Goal: Task Accomplishment & Management: Use online tool/utility

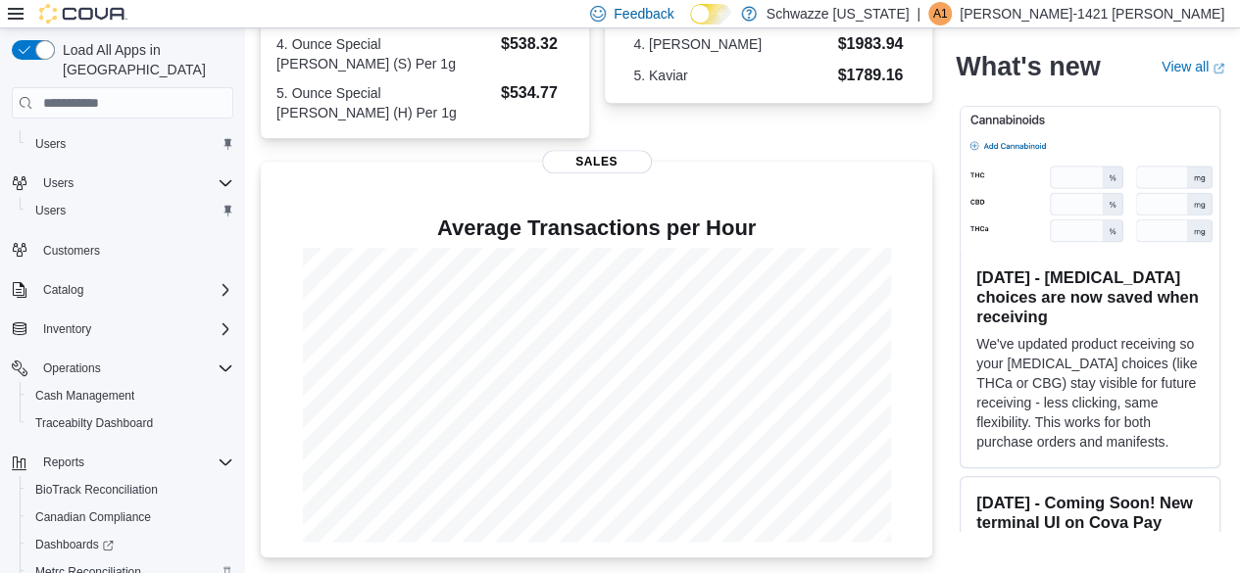
scroll to position [127, 0]
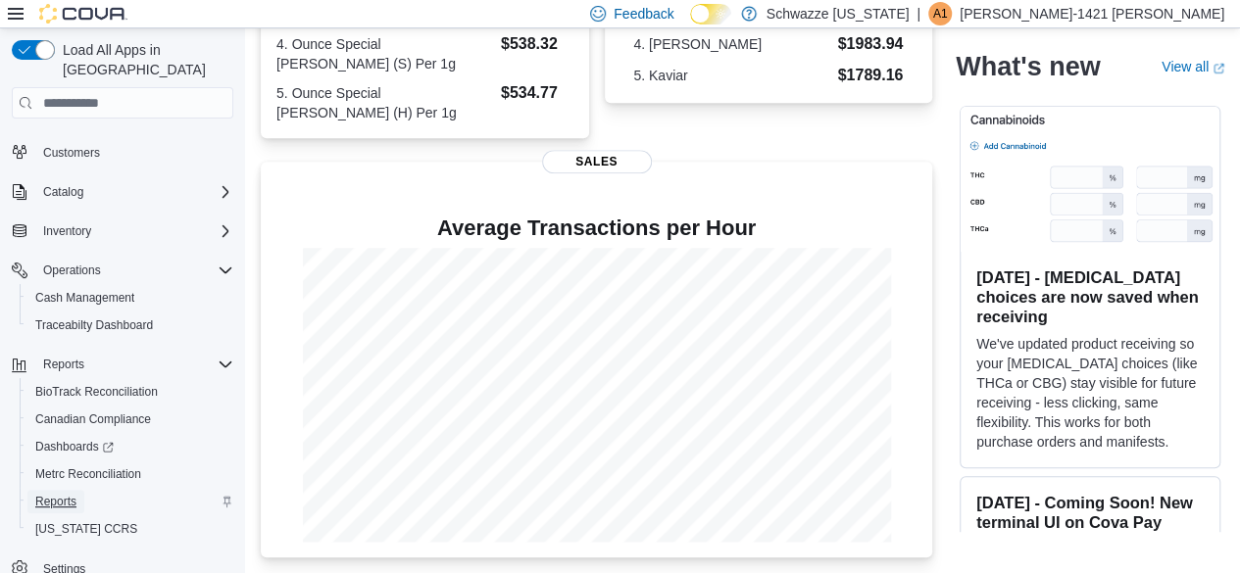
click at [53, 494] on span "Reports" at bounding box center [55, 502] width 41 height 16
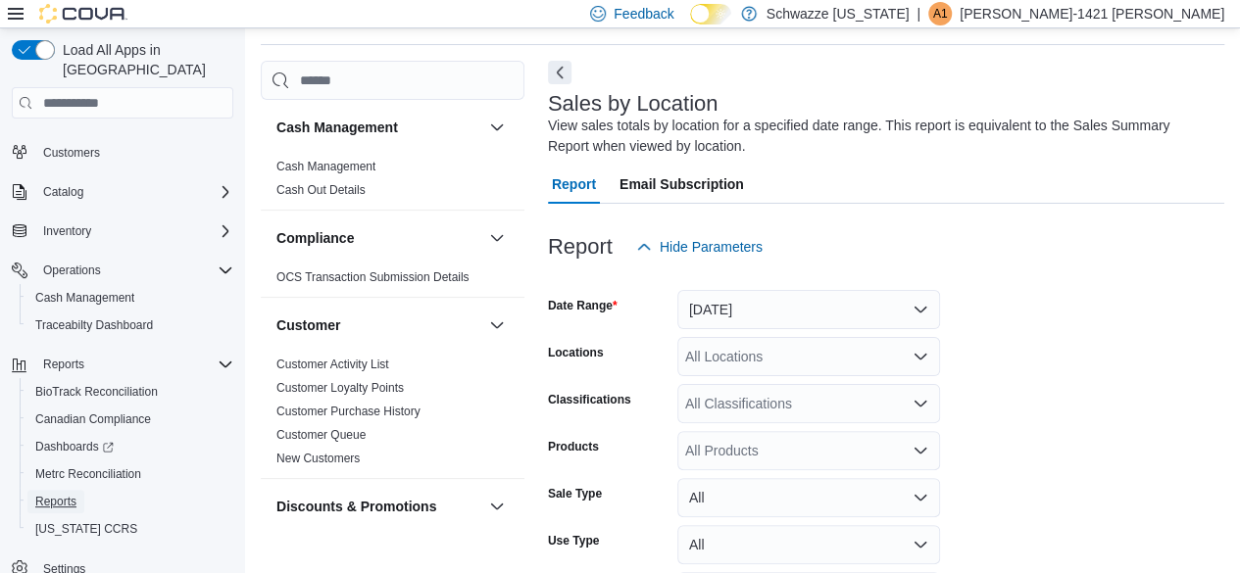
scroll to position [66, 0]
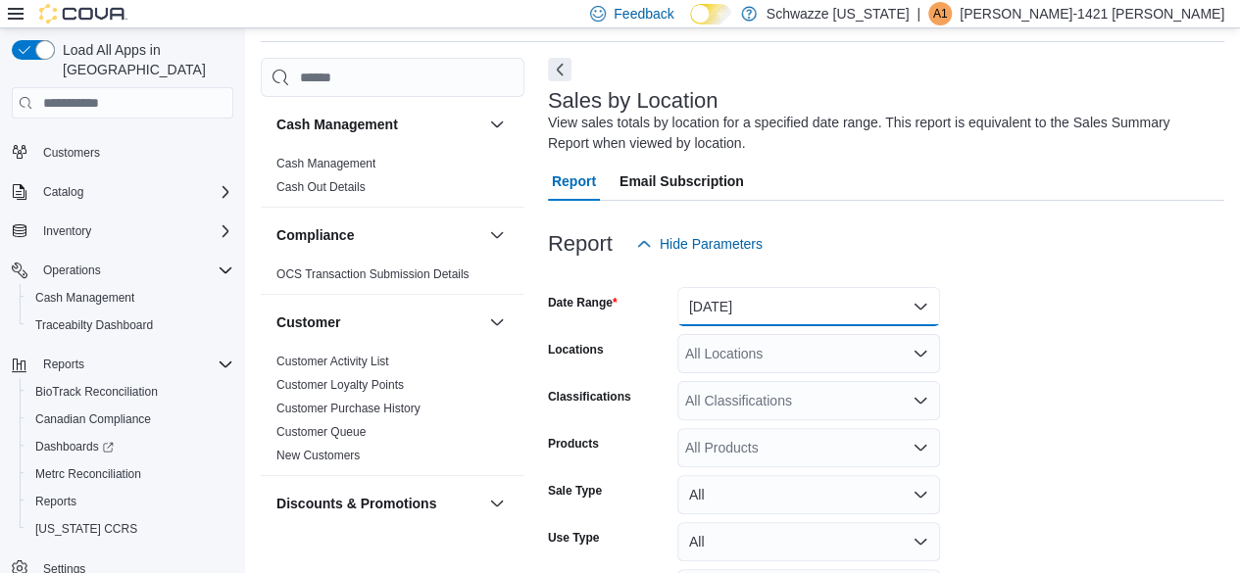
click at [714, 313] on button "Yesterday" at bounding box center [808, 306] width 263 height 39
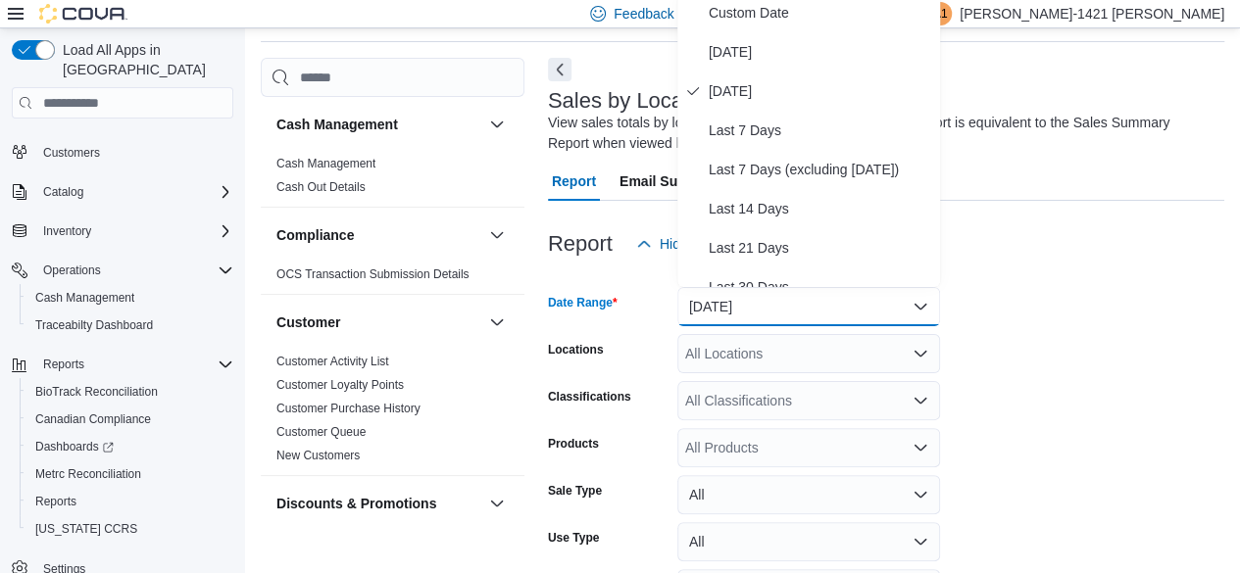
scroll to position [59, 0]
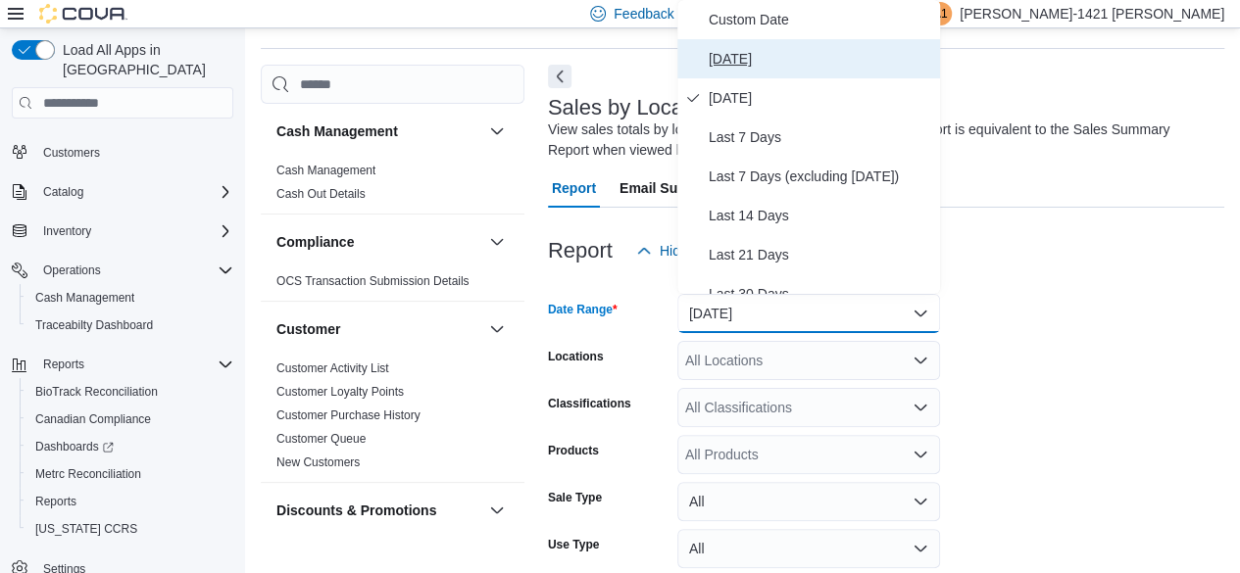
click at [718, 67] on span "Today" at bounding box center [820, 59] width 223 height 24
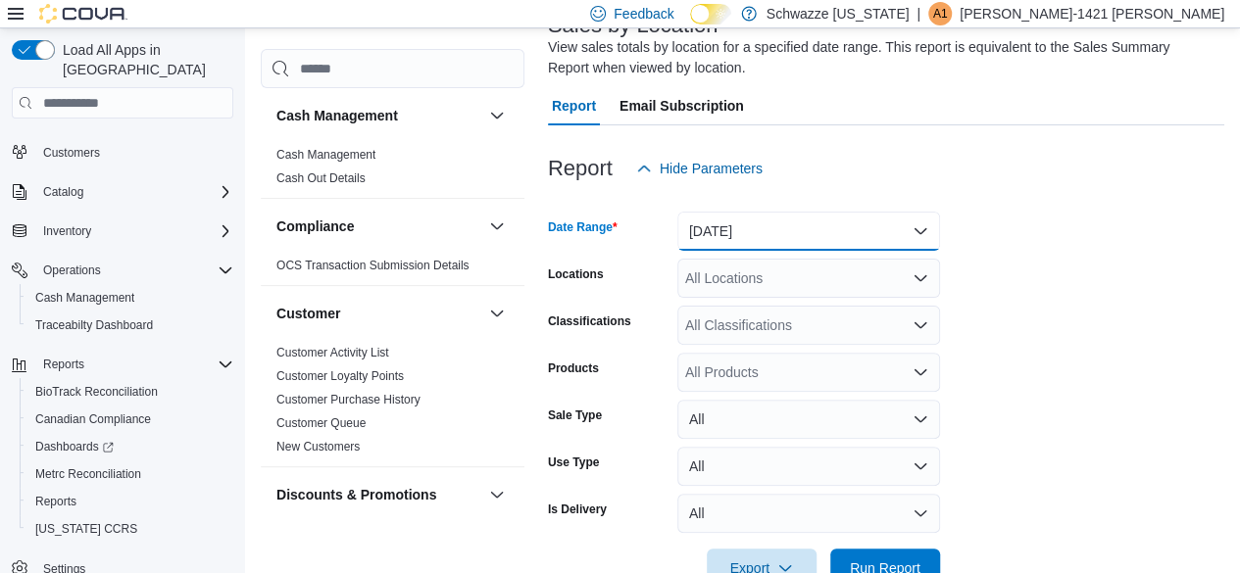
scroll to position [194, 0]
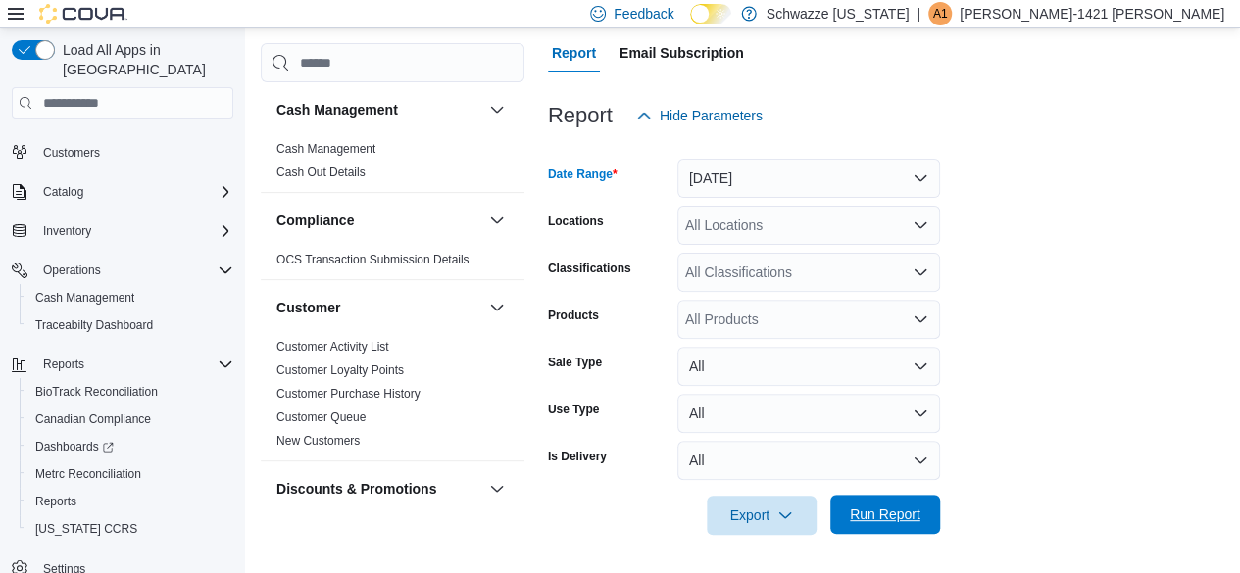
click at [853, 509] on span "Run Report" at bounding box center [885, 515] width 71 height 20
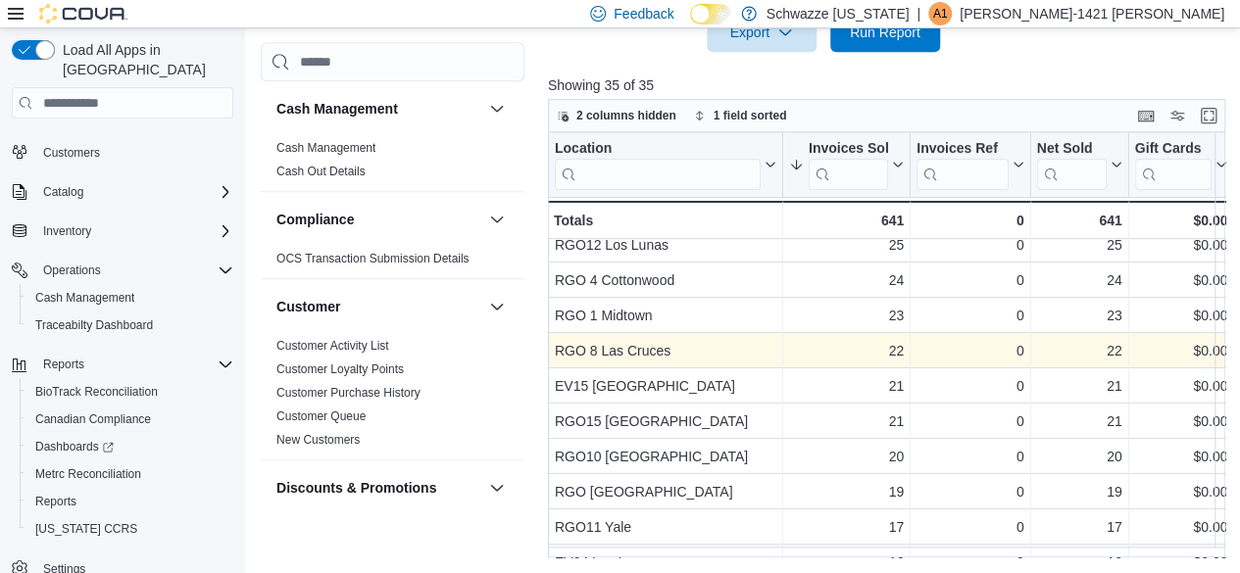
scroll to position [392, 0]
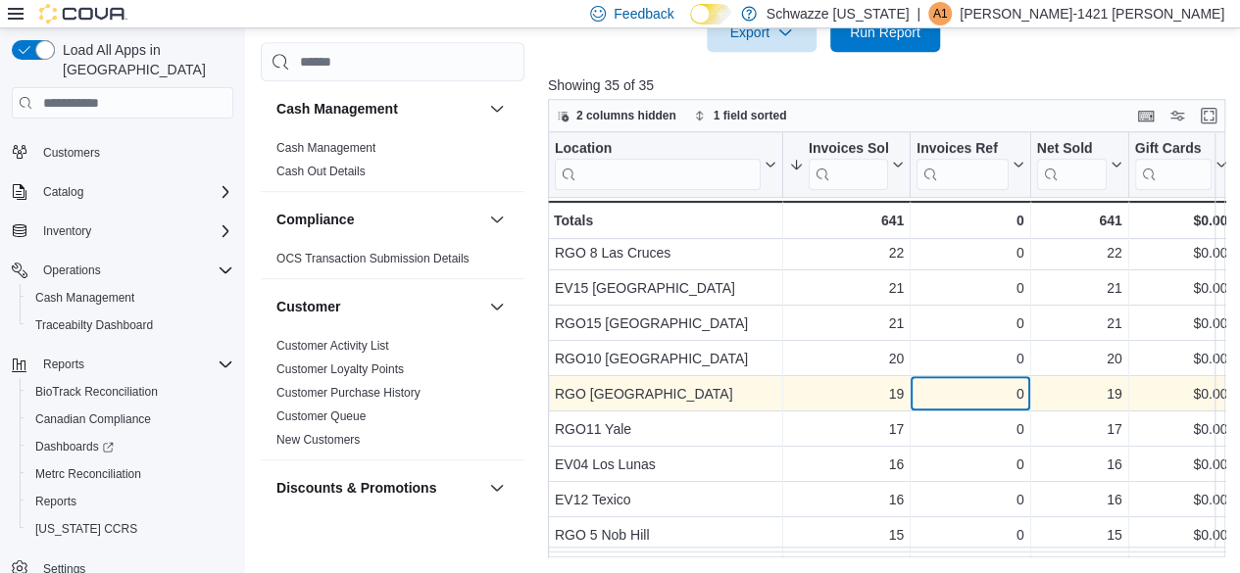
click at [970, 394] on div "0" at bounding box center [969, 394] width 107 height 24
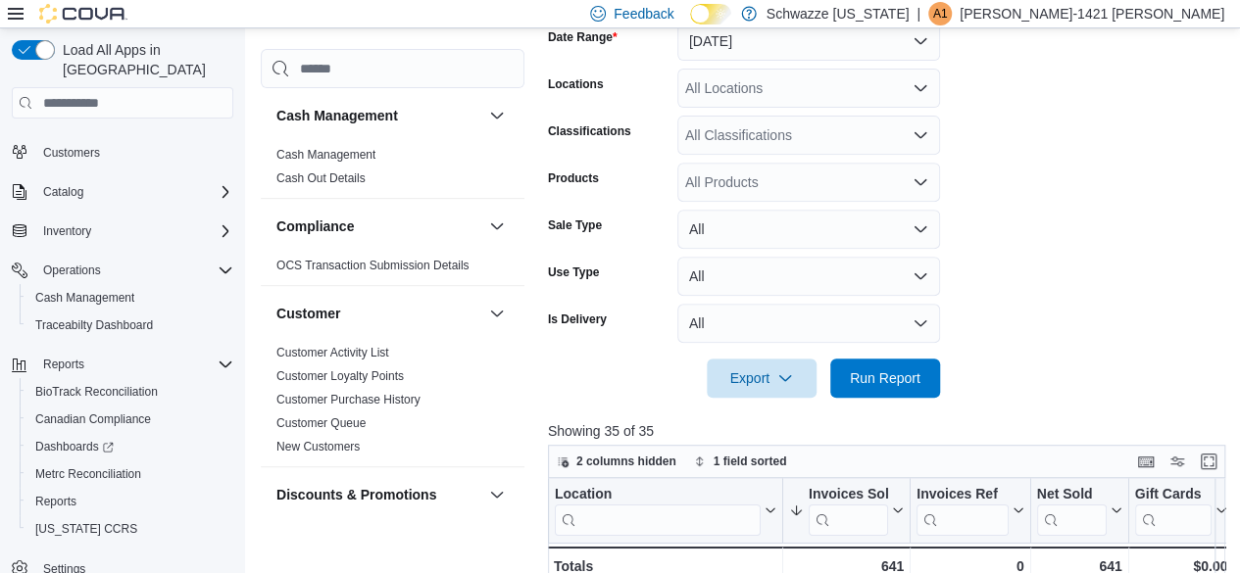
scroll to position [0, 0]
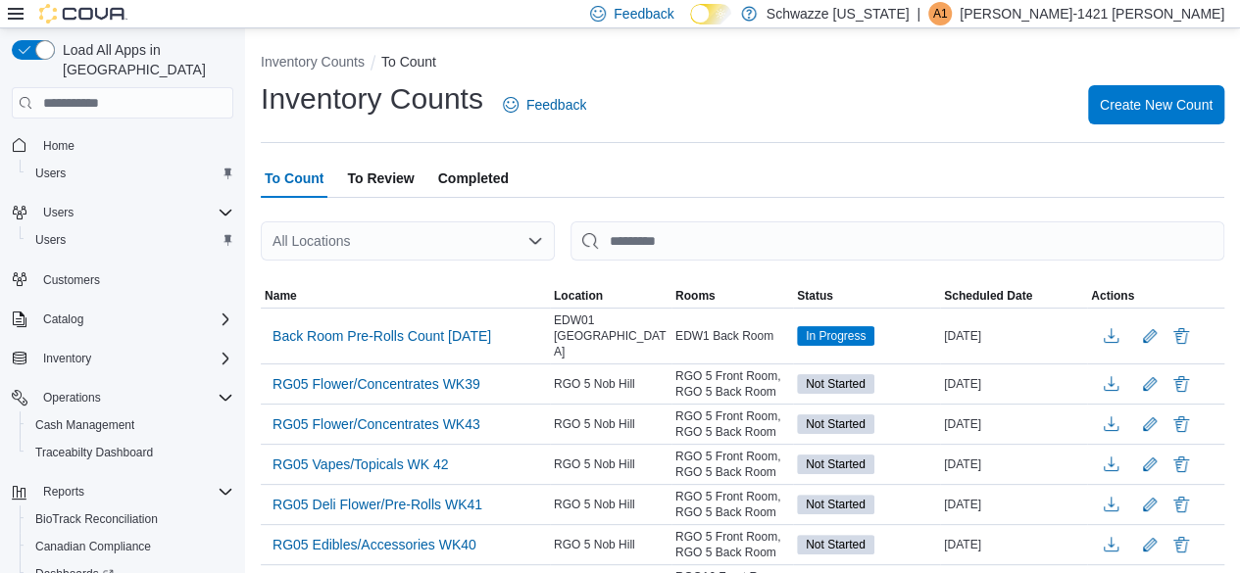
click at [402, 180] on span "To Review" at bounding box center [380, 178] width 67 height 39
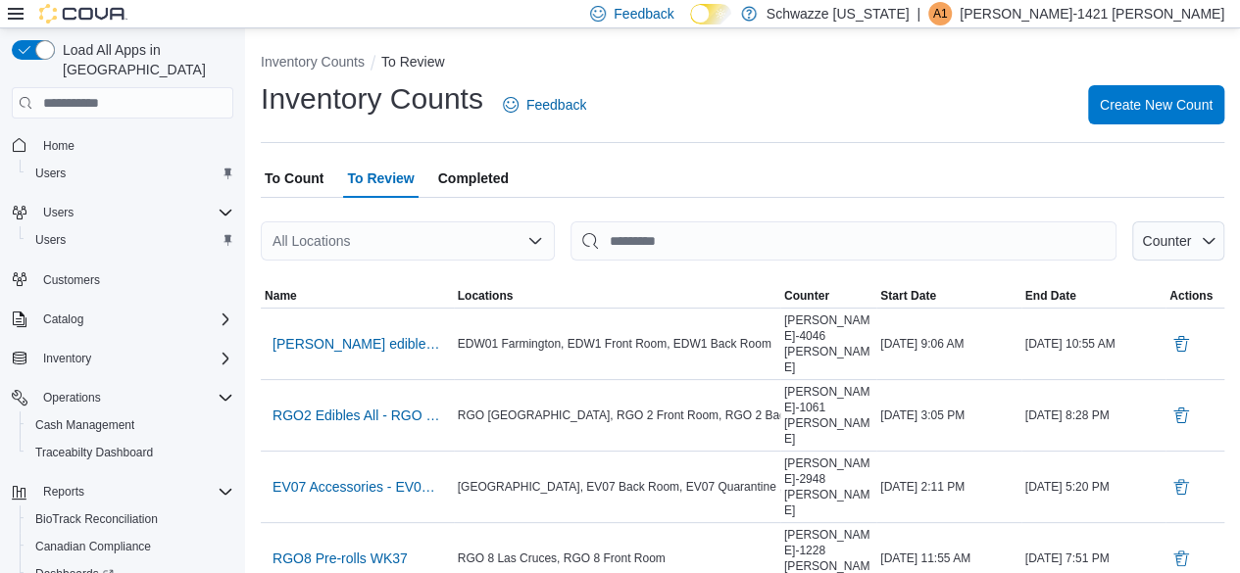
click at [304, 172] on span "To Count" at bounding box center [294, 178] width 59 height 39
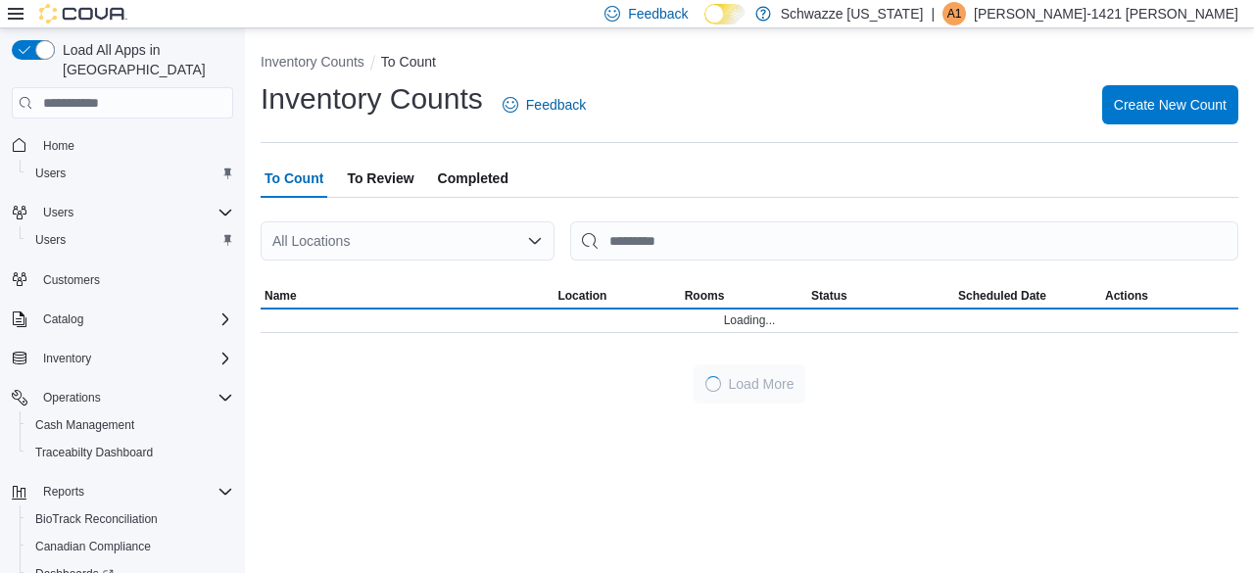
click at [345, 243] on div "All Locations" at bounding box center [408, 240] width 294 height 39
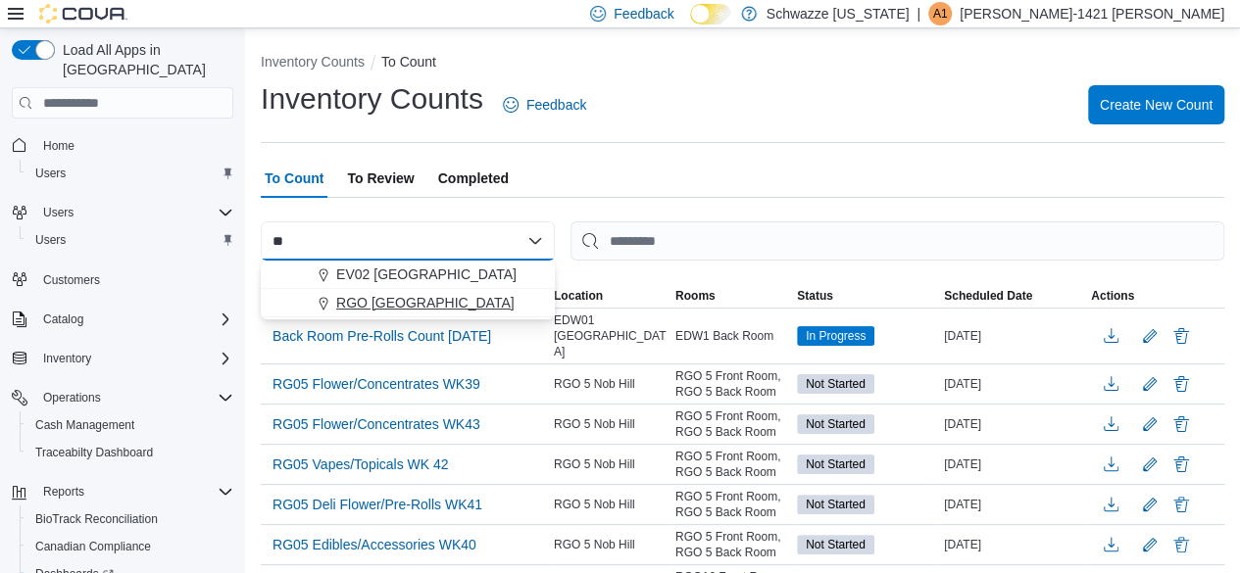
type input "**"
click at [394, 296] on span "RGO [GEOGRAPHIC_DATA]" at bounding box center [425, 303] width 178 height 20
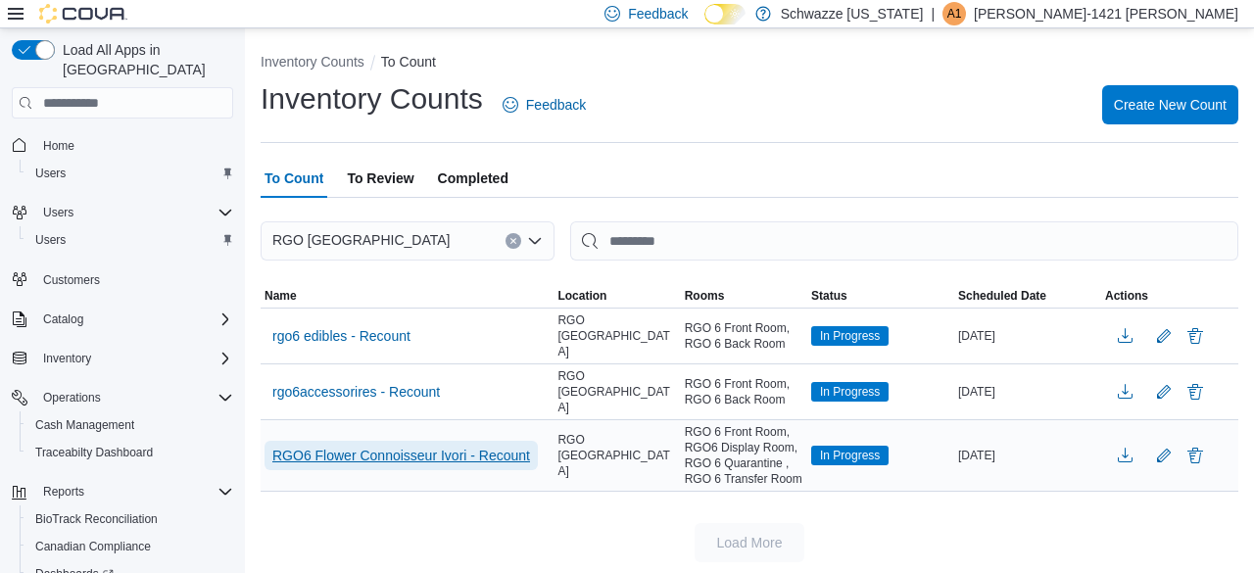
click at [410, 446] on span "RGO6 Flower Connoisseur Ivori - Recount" at bounding box center [401, 456] width 258 height 20
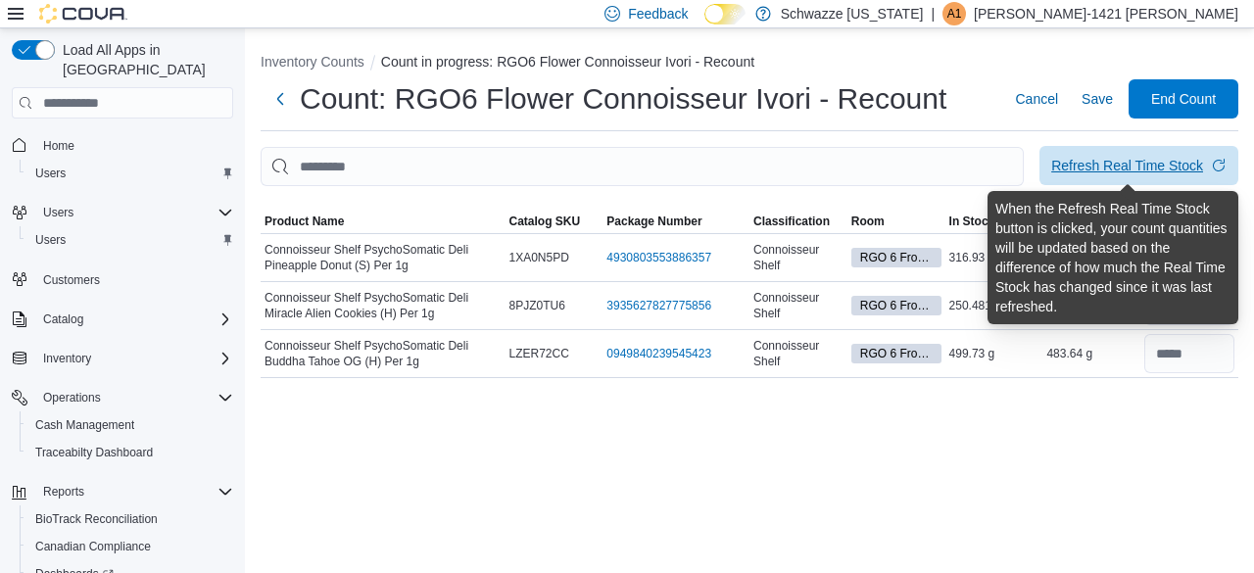
click at [1135, 164] on div "Refresh Real Time Stock" at bounding box center [1128, 166] width 152 height 20
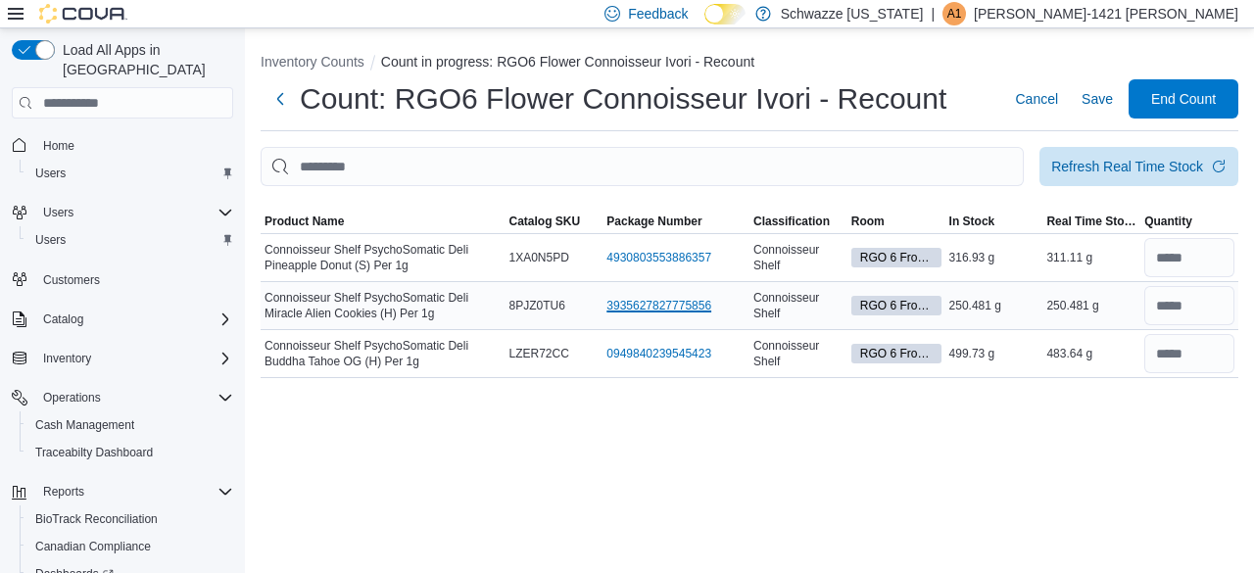
click at [613, 308] on link "3935627827775856 (opens in a new tab or window)" at bounding box center [659, 306] width 105 height 16
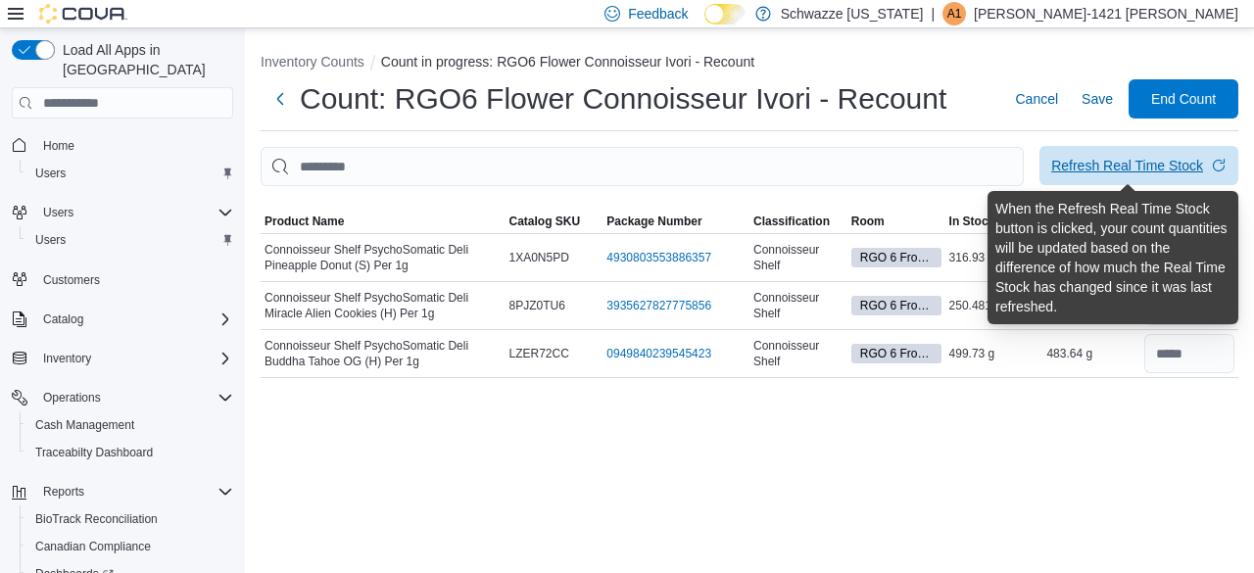
click at [1131, 167] on div "Refresh Real Time Stock" at bounding box center [1128, 166] width 152 height 20
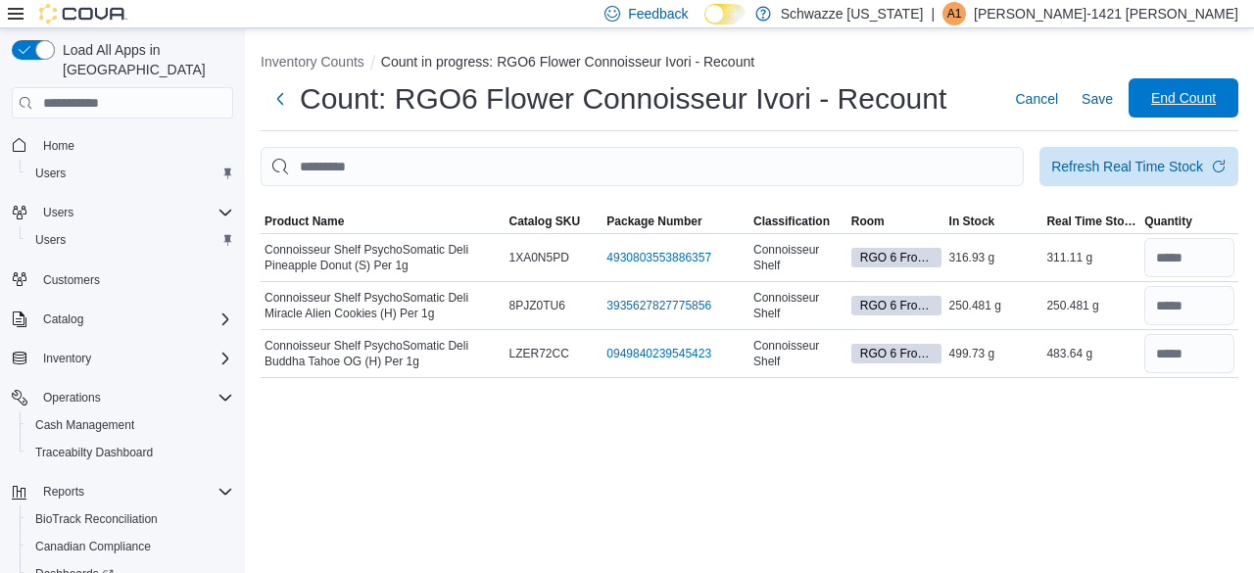
click at [1155, 98] on span "End Count" at bounding box center [1183, 98] width 65 height 20
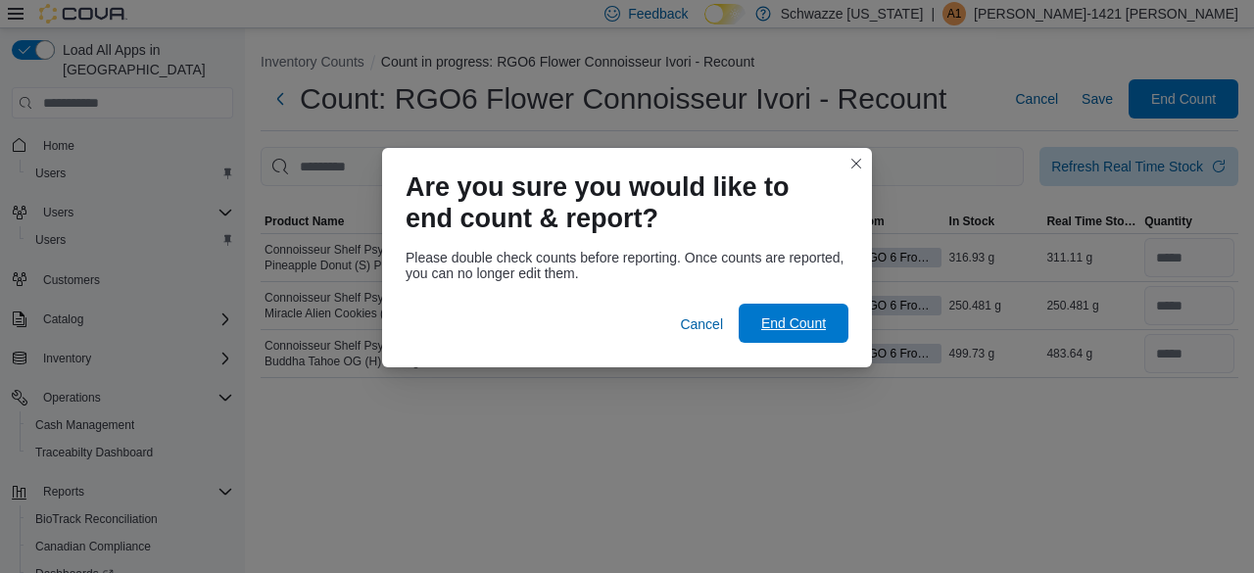
click at [790, 328] on span "End Count" at bounding box center [793, 324] width 65 height 20
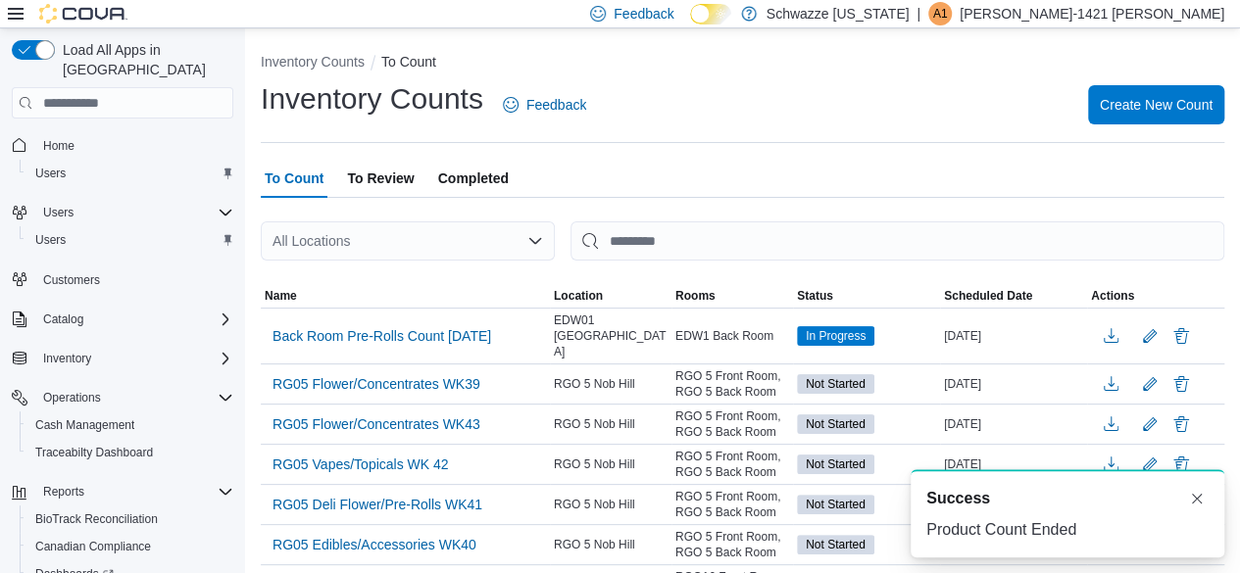
click at [374, 179] on span "To Review" at bounding box center [380, 178] width 67 height 39
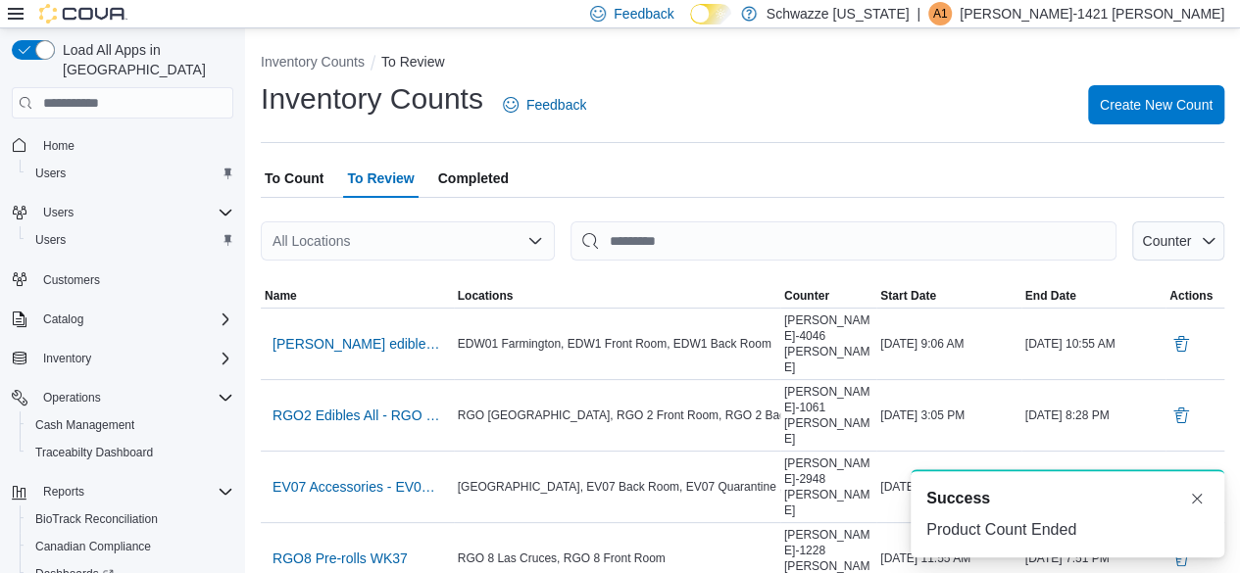
click at [306, 170] on span "To Count" at bounding box center [294, 178] width 59 height 39
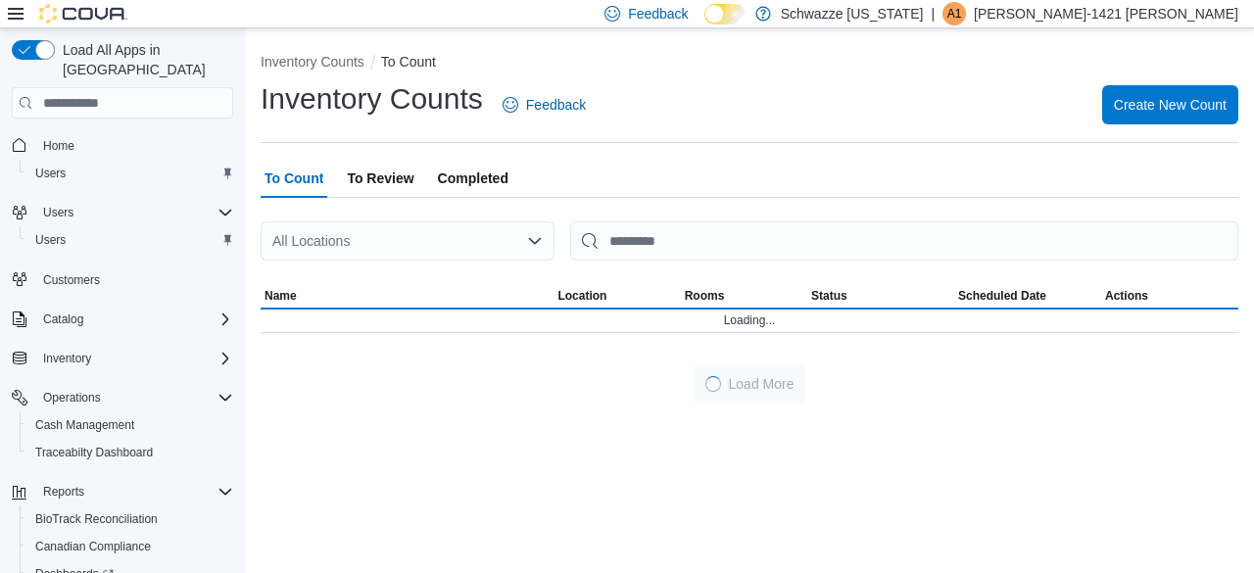
click at [289, 235] on div "All Locations" at bounding box center [408, 240] width 294 height 39
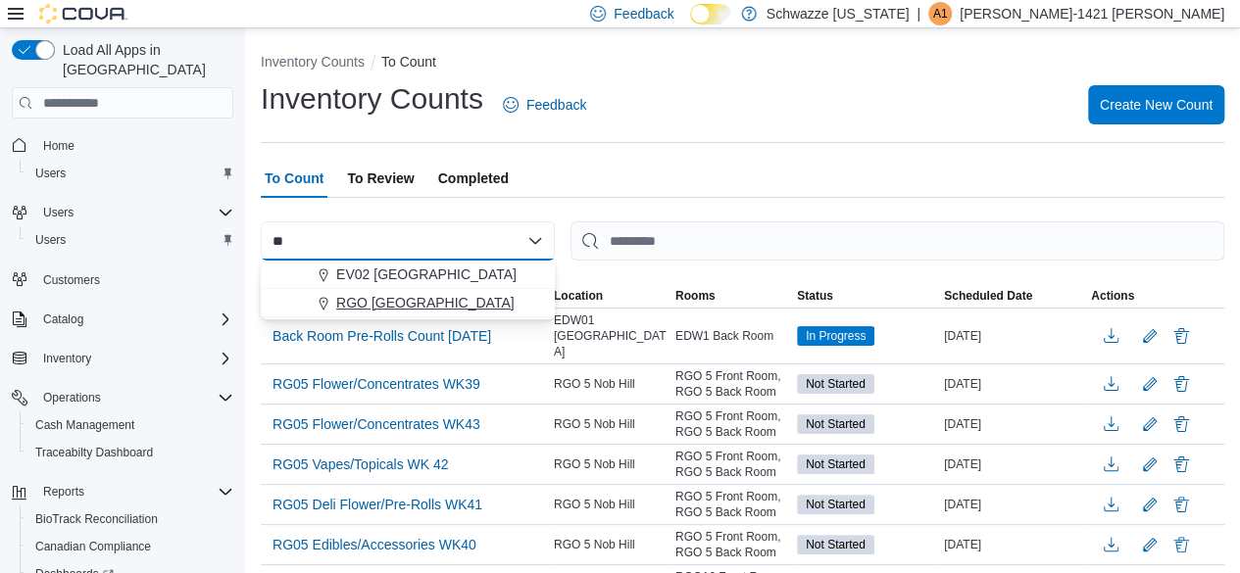
type input "**"
click at [384, 297] on span "RGO [GEOGRAPHIC_DATA]" at bounding box center [425, 303] width 178 height 20
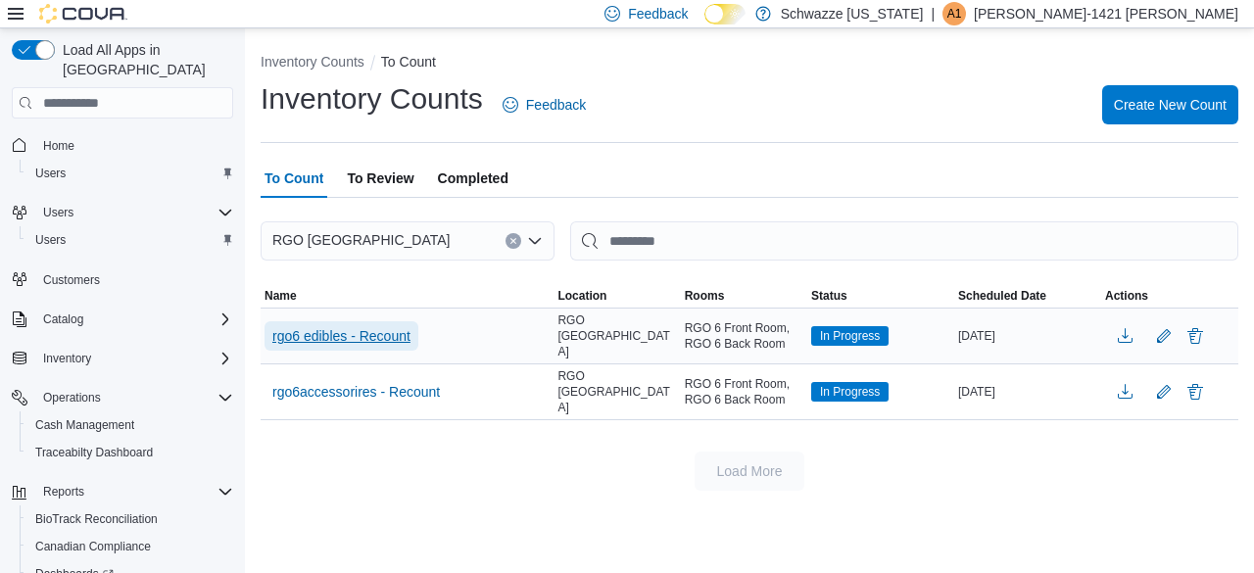
click at [364, 330] on span "rgo6 edibles - Recount" at bounding box center [341, 336] width 138 height 20
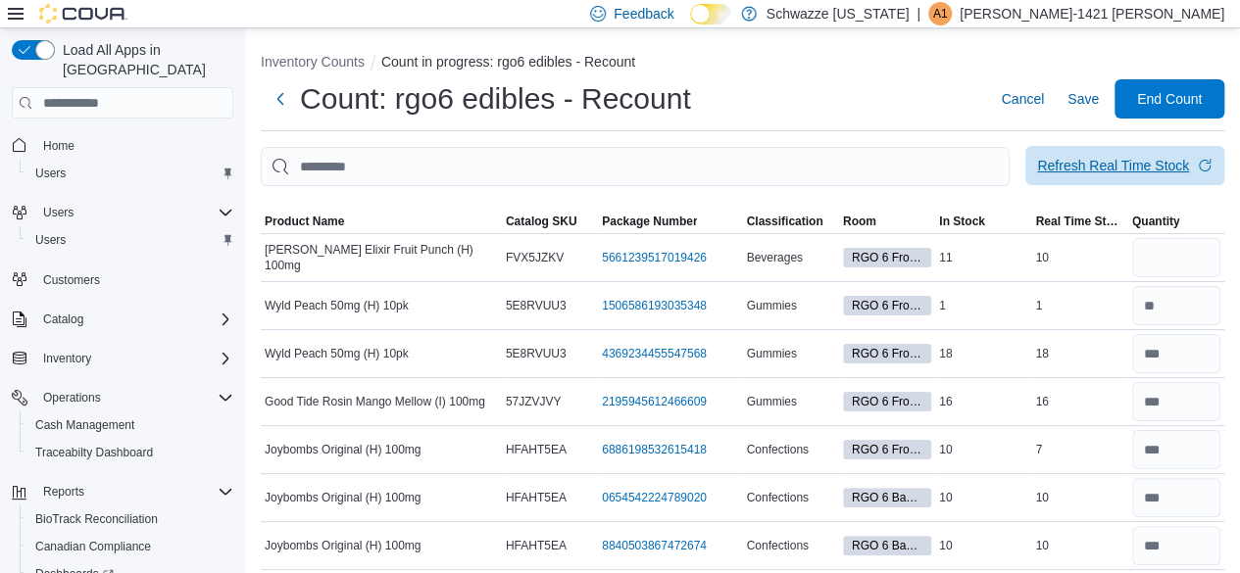
click at [1180, 160] on div "Refresh Real Time Stock" at bounding box center [1113, 166] width 152 height 20
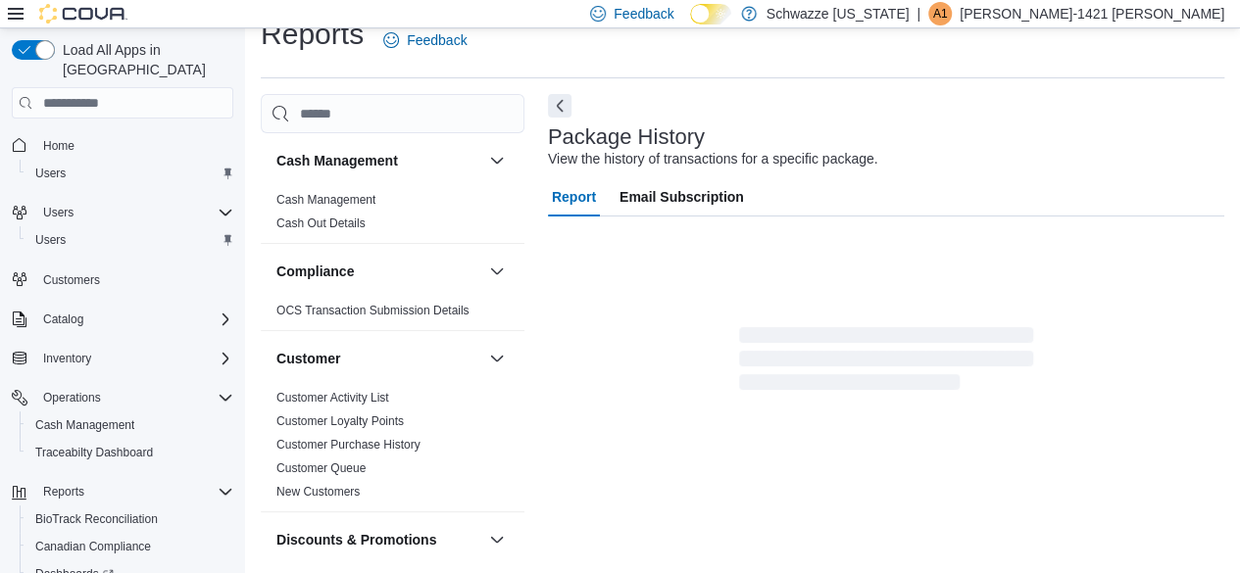
scroll to position [35, 0]
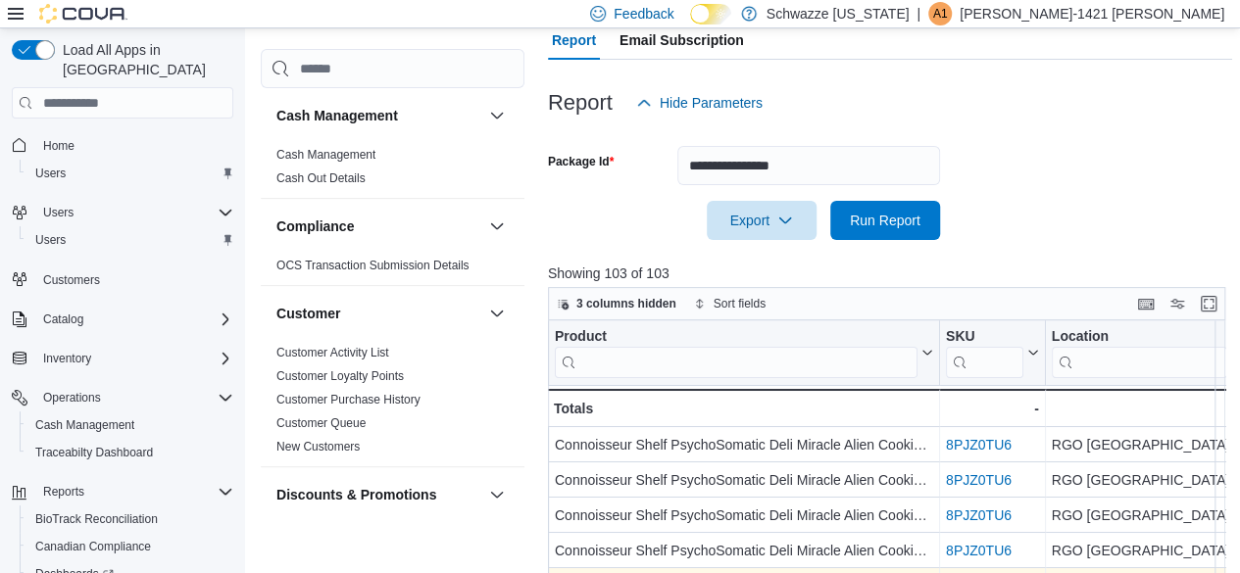
scroll to position [374, 0]
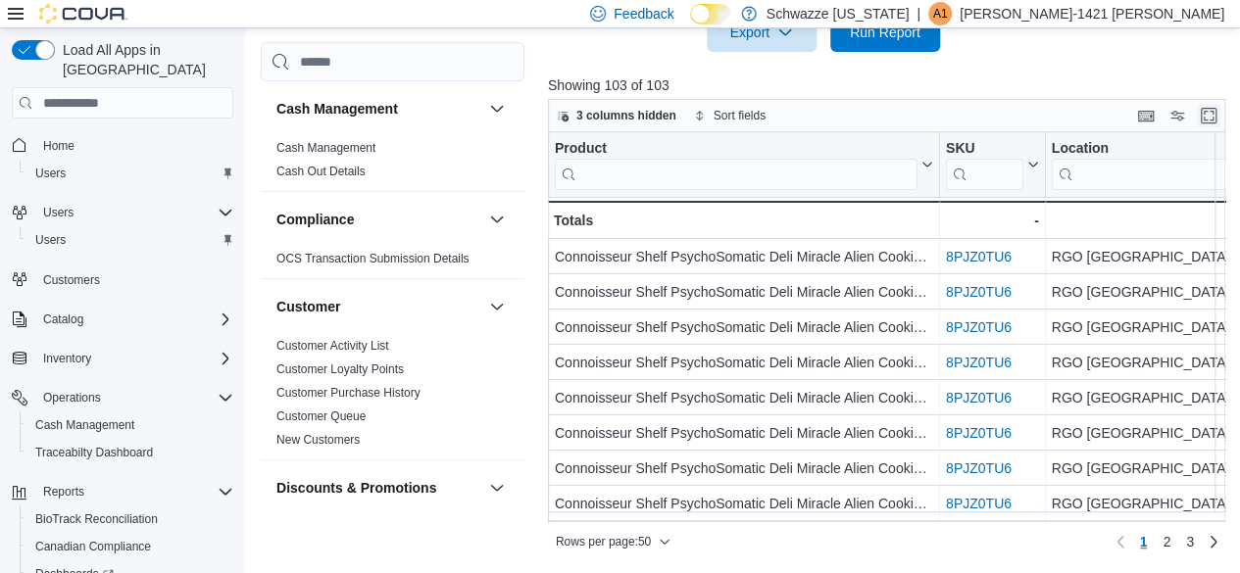
click at [1217, 121] on button "Enter fullscreen" at bounding box center [1209, 116] width 24 height 24
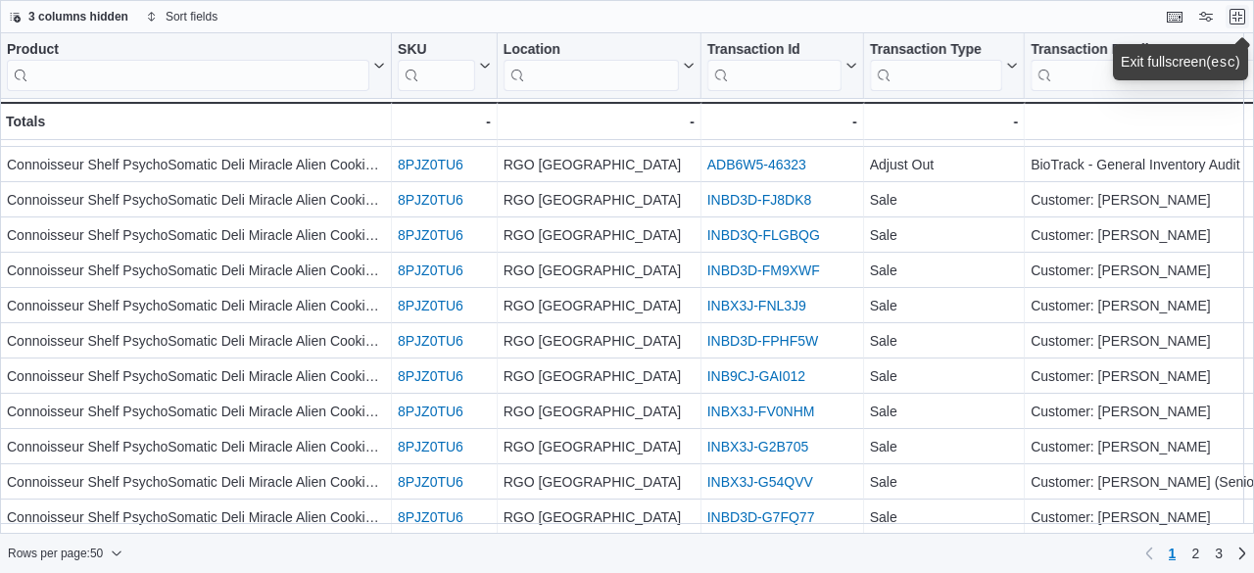
scroll to position [1379, 0]
click at [1223, 550] on link "3" at bounding box center [1219, 553] width 24 height 31
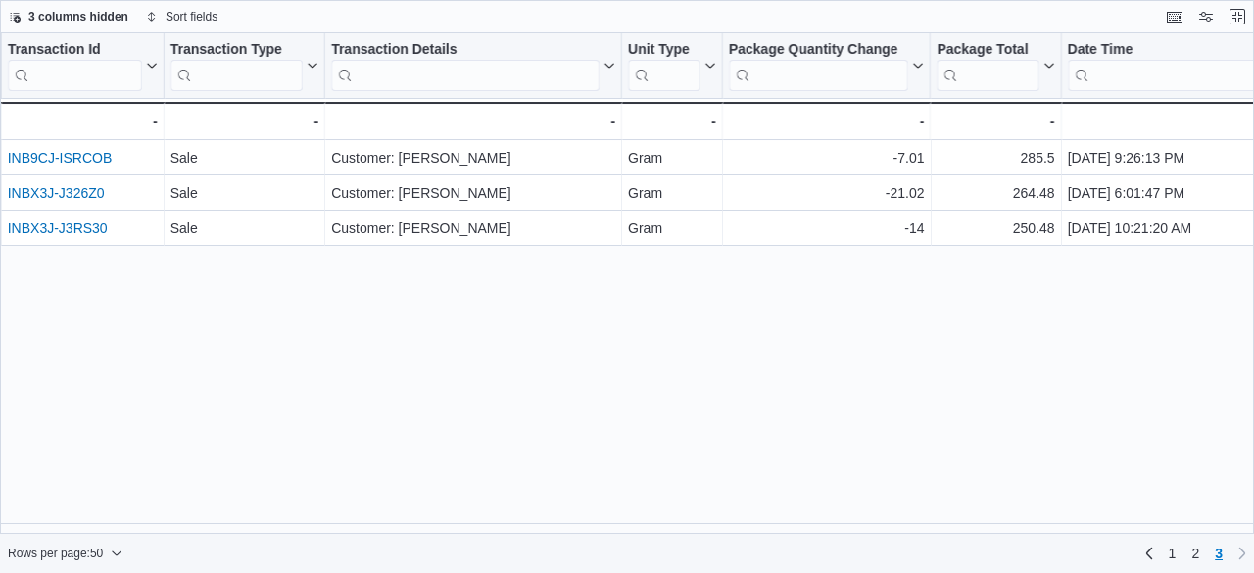
scroll to position [0, 0]
